Goal: Task Accomplishment & Management: Manage account settings

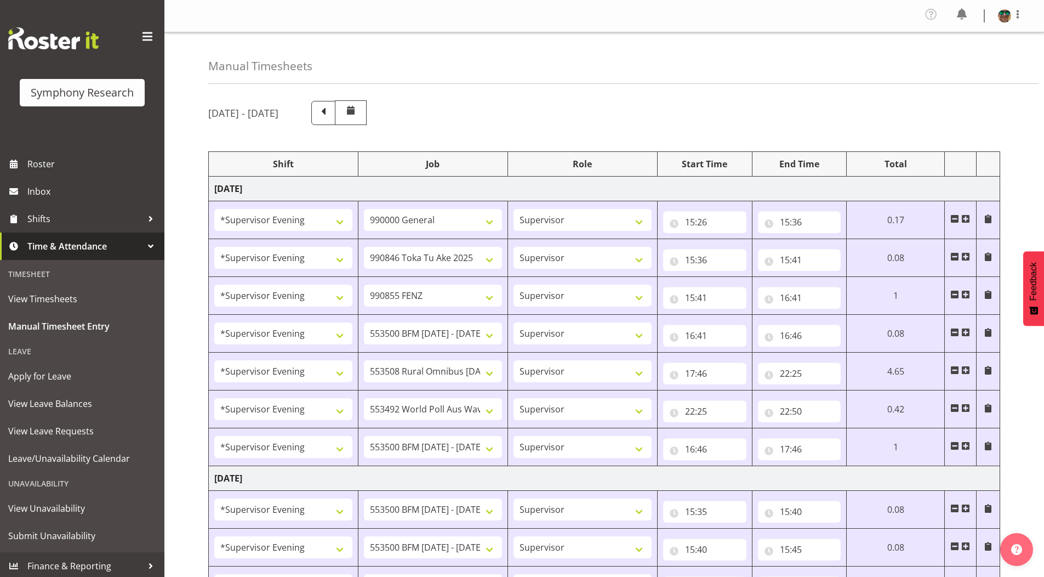
select select "4583"
select select "743"
select select "4583"
select select "9426"
select select "4583"
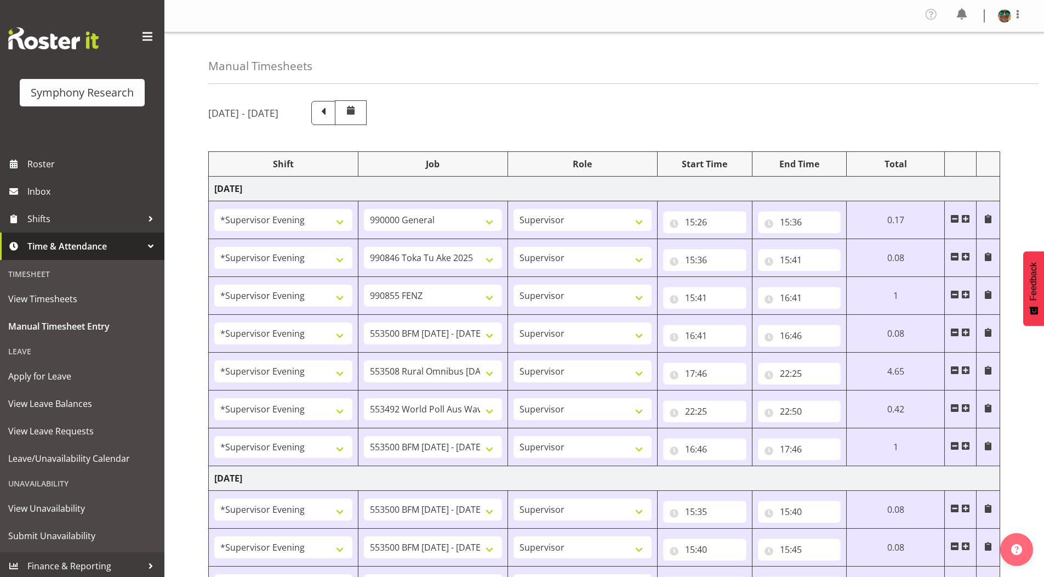
select select "9636"
select select "4583"
select select "10242"
select select "4583"
select select "10536"
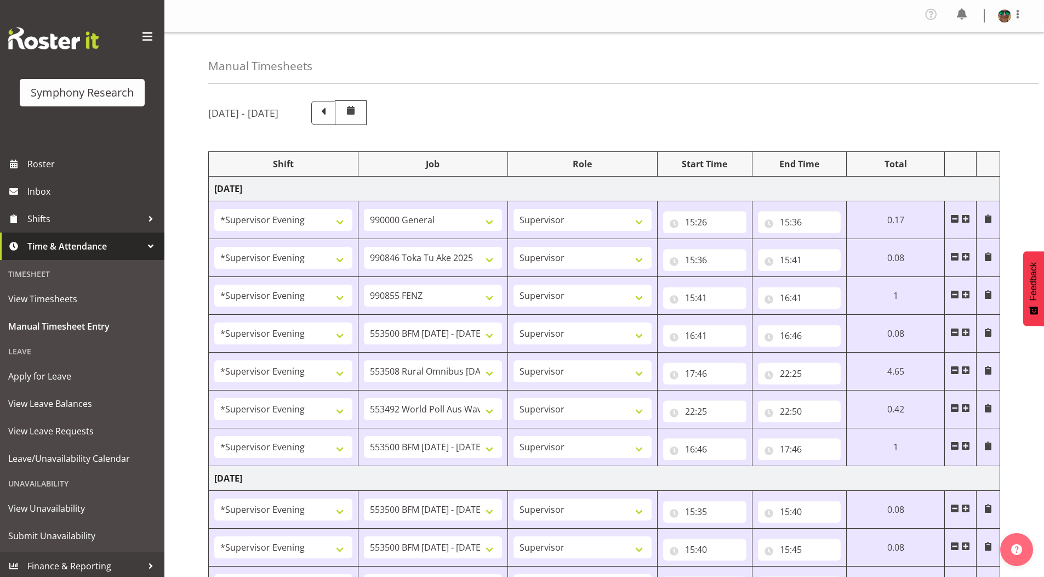
select select "4583"
select select "10499"
select select "4583"
select select "10242"
select select "4583"
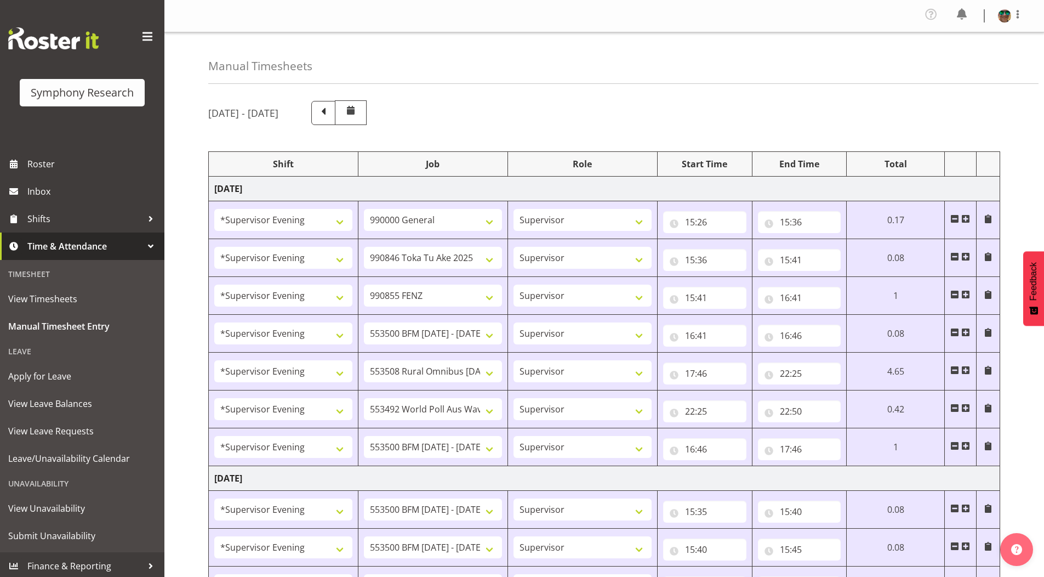
select select "10242"
select select "4583"
select select "10242"
select select "4583"
select select "9426"
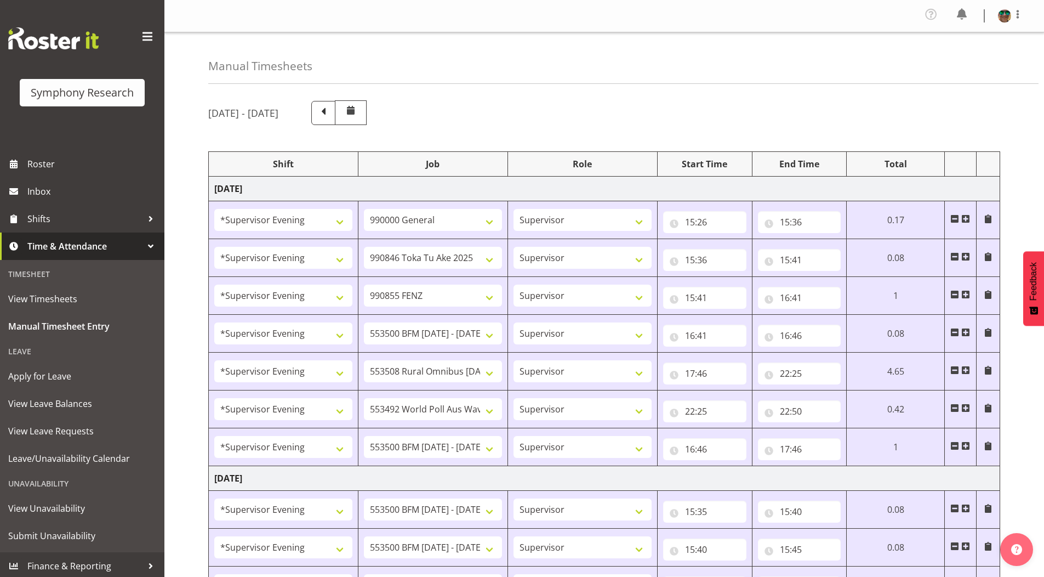
select select "4583"
select select "10549"
select select "4583"
select select "9636"
select select "4583"
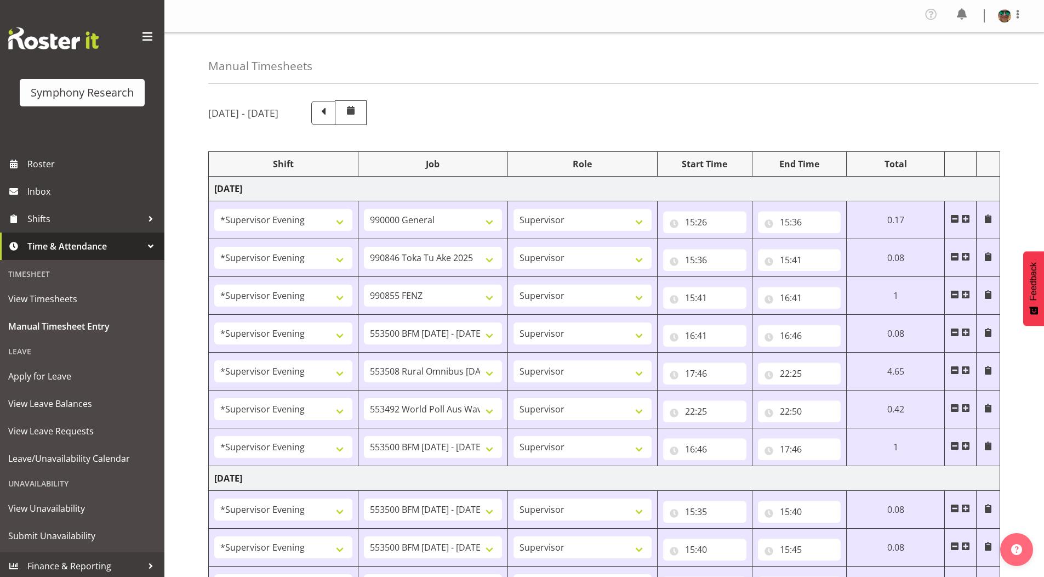
select select "10536"
select select "4583"
select select "743"
select select "4583"
select select "10242"
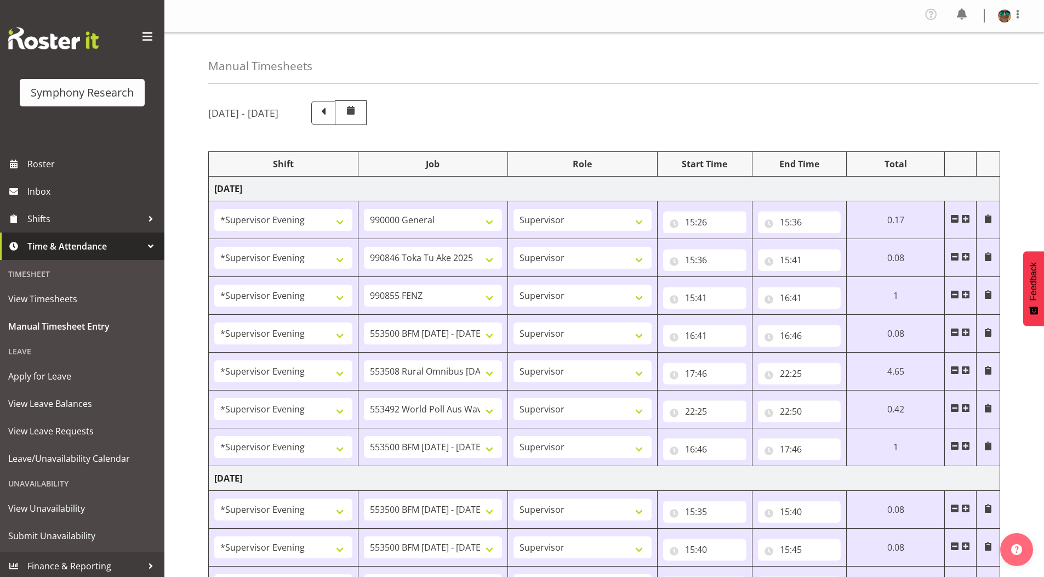
select select "4583"
select select "10242"
select select "4583"
select select "9426"
select select "4583"
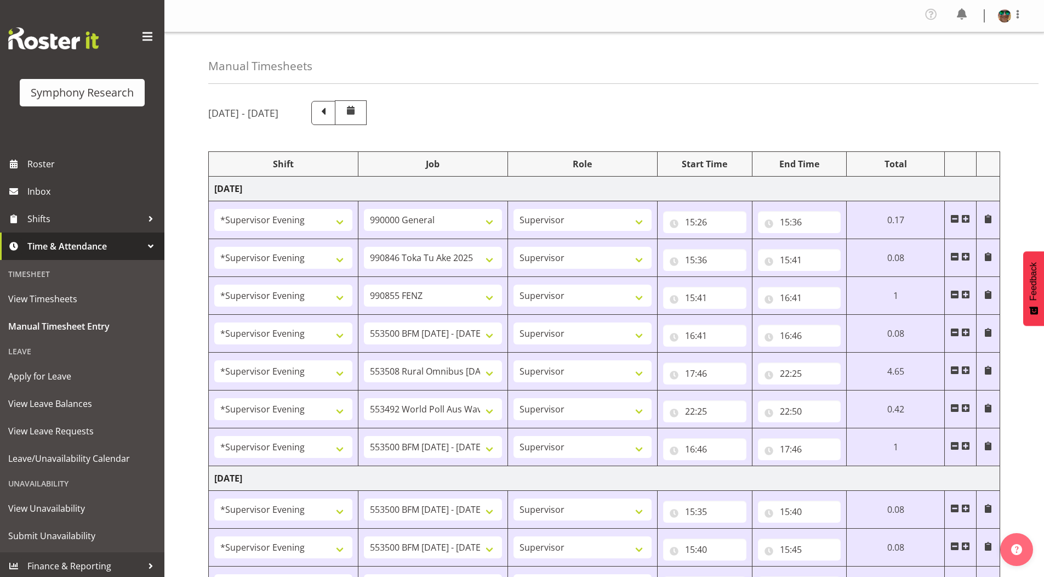
select select "10549"
select select "4583"
select select "9636"
select select "4583"
select select "10574"
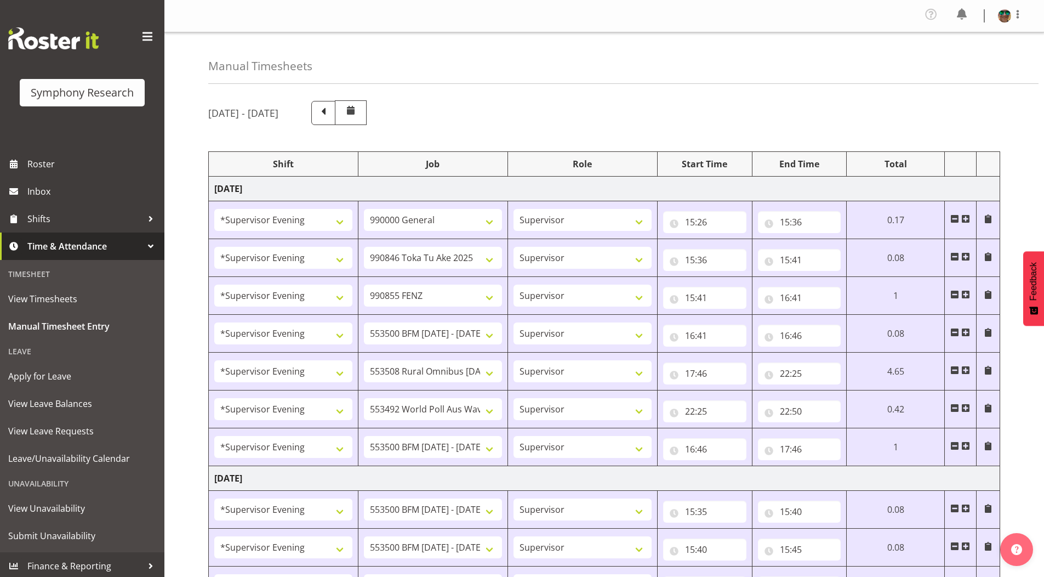
select select "4583"
select select "10536"
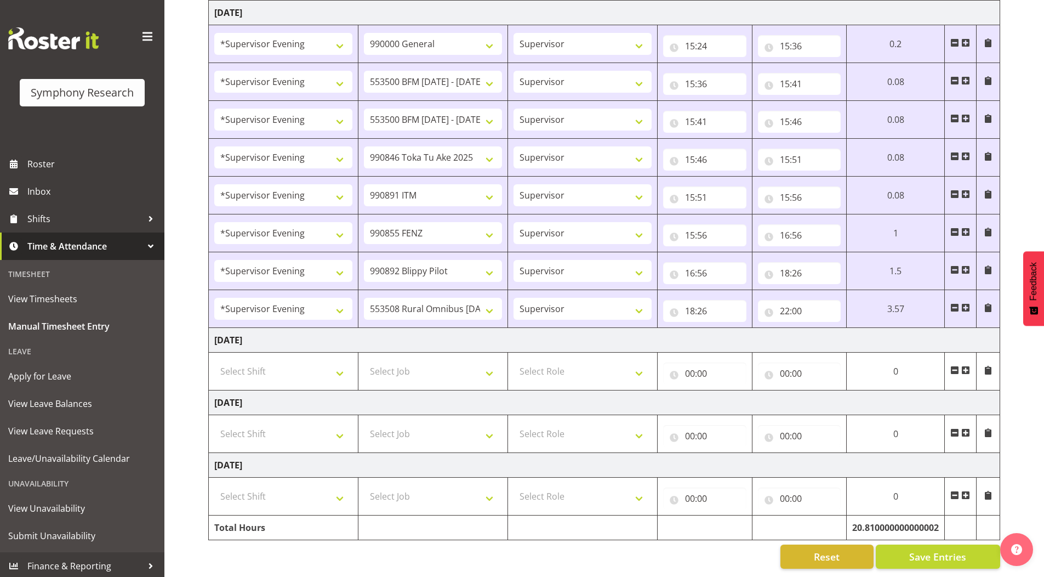
scroll to position [787, 0]
click at [800, 303] on input "22:00" at bounding box center [799, 311] width 83 height 22
click at [860, 332] on select "00 01 02 03 04 05 06 07 08 09 10 11 12 13 14 15 16 17 18 19 20 21 22 23 24 25 2…" at bounding box center [861, 339] width 25 height 22
select select "19"
click at [874, 328] on select "00 01 02 03 04 05 06 07 08 09 10 11 12 13 14 15 16 17 18 19 20 21 22 23 24 25 2…" at bounding box center [861, 339] width 25 height 22
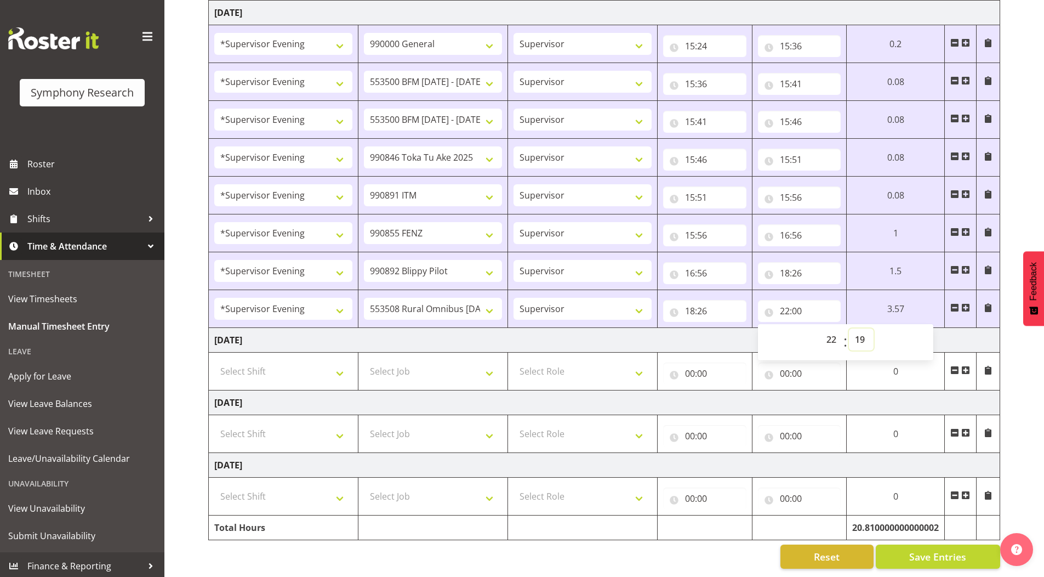
type input "22:19"
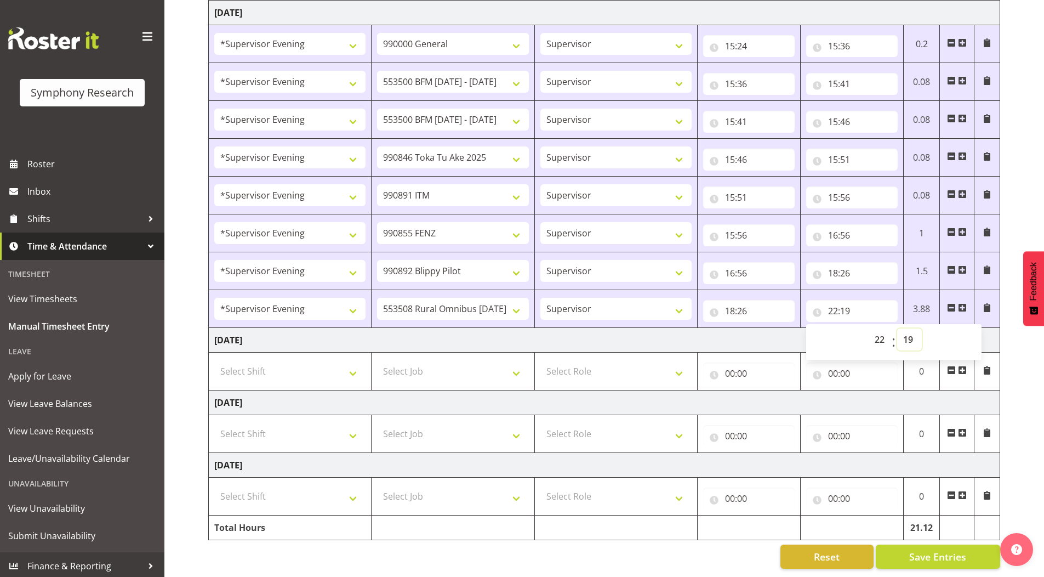
click at [913, 330] on select "00 01 02 03 04 05 06 07 08 09 10 11 12 13 14 15 16 17 18 19 20 21 22 23 24 25 2…" at bounding box center [909, 339] width 25 height 22
select select "20"
click at [897, 328] on select "00 01 02 03 04 05 06 07 08 09 10 11 12 13 14 15 16 17 18 19 20 21 22 23 24 25 2…" at bounding box center [909, 339] width 25 height 22
type input "22:20"
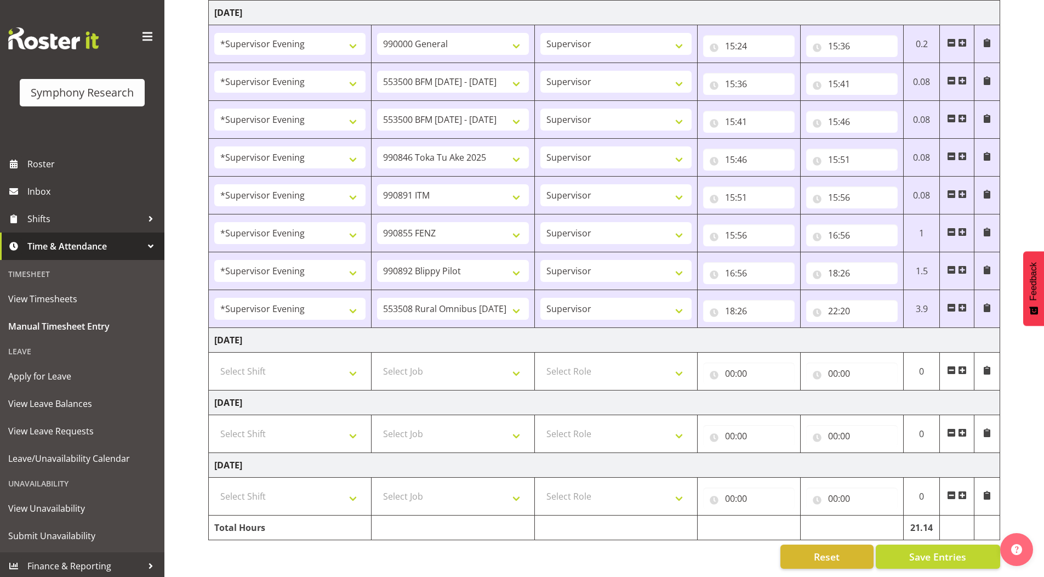
click at [988, 265] on span at bounding box center [987, 269] width 9 height 9
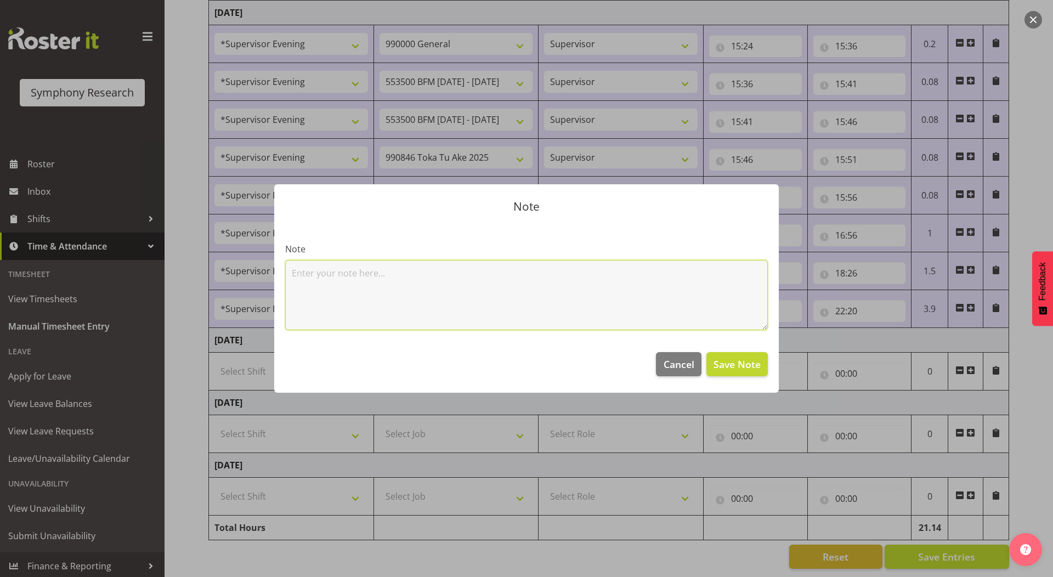
click at [476, 273] on textarea at bounding box center [526, 295] width 482 height 70
type textarea "4x Vals"
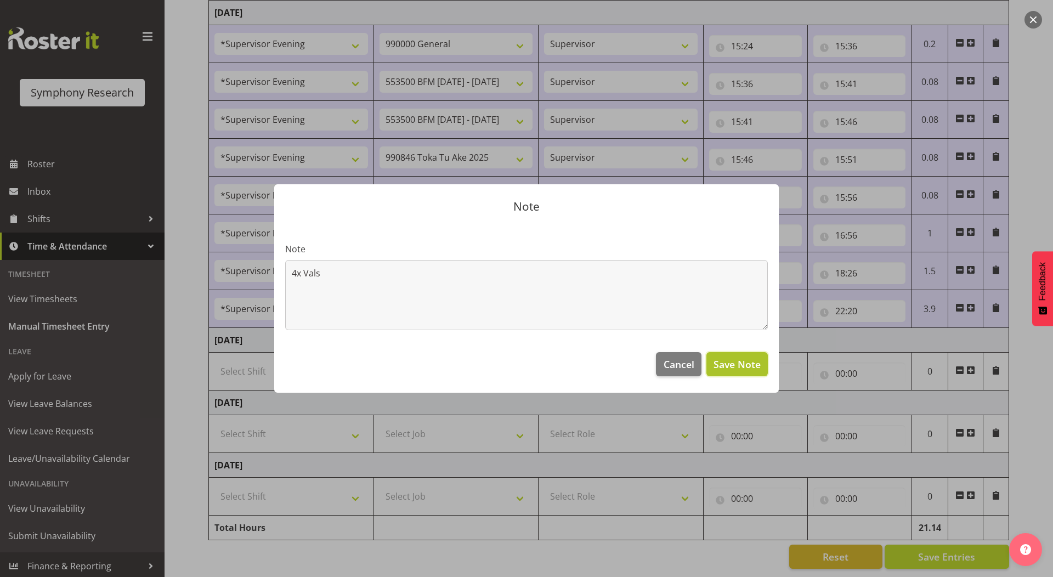
click at [723, 370] on span "Save Note" at bounding box center [736, 364] width 47 height 14
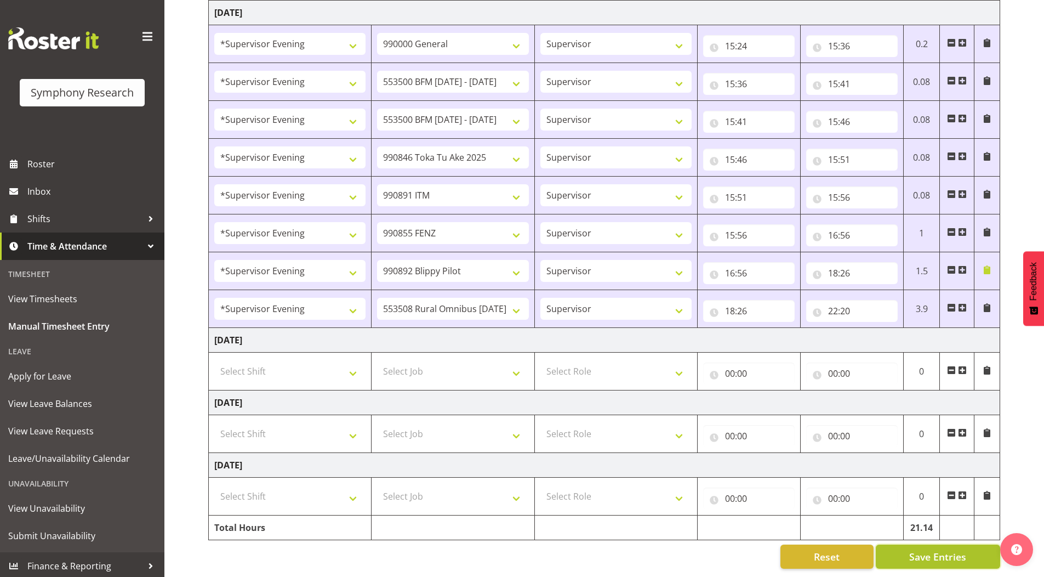
click at [924, 549] on span "Save Entries" at bounding box center [938, 556] width 57 height 14
click at [970, 553] on button "Save Entries" at bounding box center [938, 556] width 124 height 24
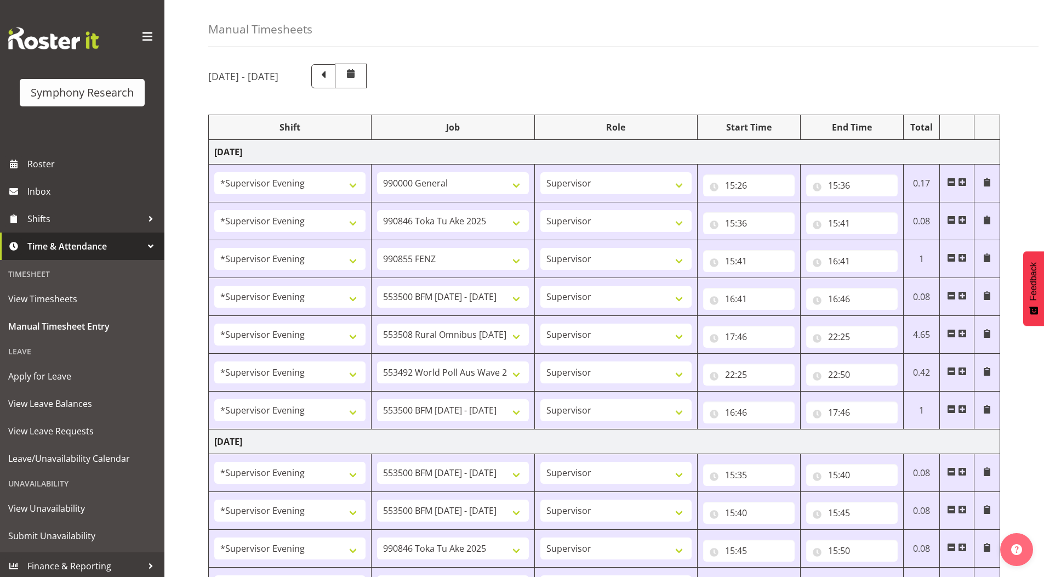
scroll to position [0, 0]
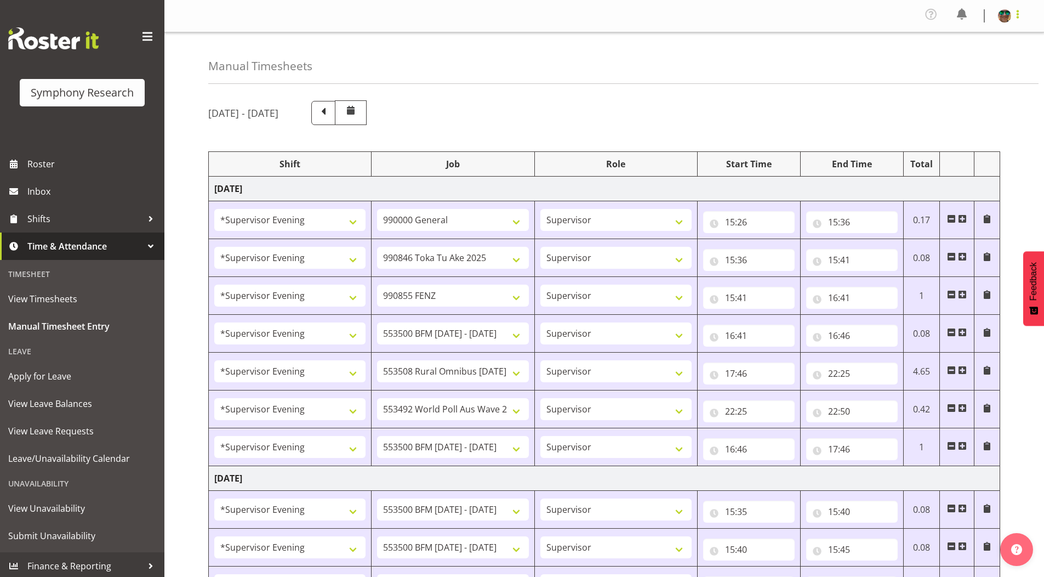
click at [1017, 16] on span at bounding box center [1017, 14] width 13 height 13
click at [986, 57] on link "Log Out" at bounding box center [971, 60] width 105 height 20
